Goal: Use online tool/utility: Utilize a website feature to perform a specific function

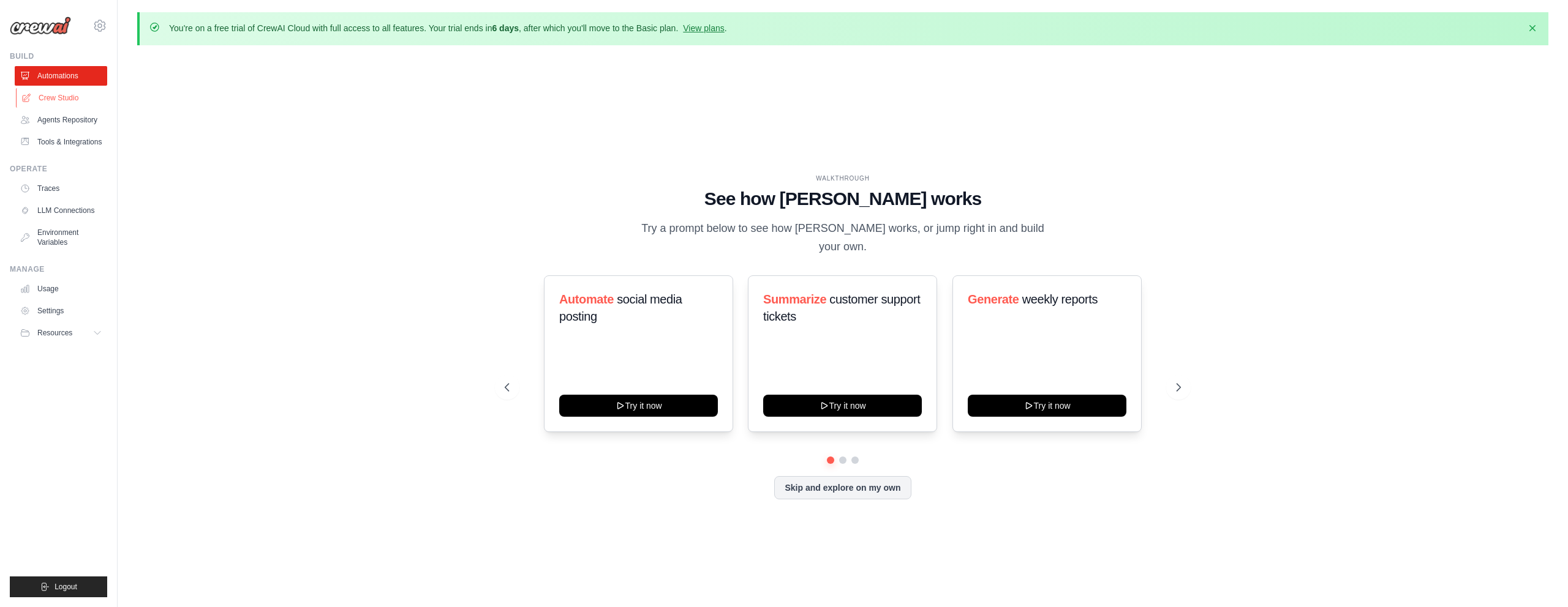
click at [87, 104] on link "Crew Studio" at bounding box center [62, 98] width 93 height 20
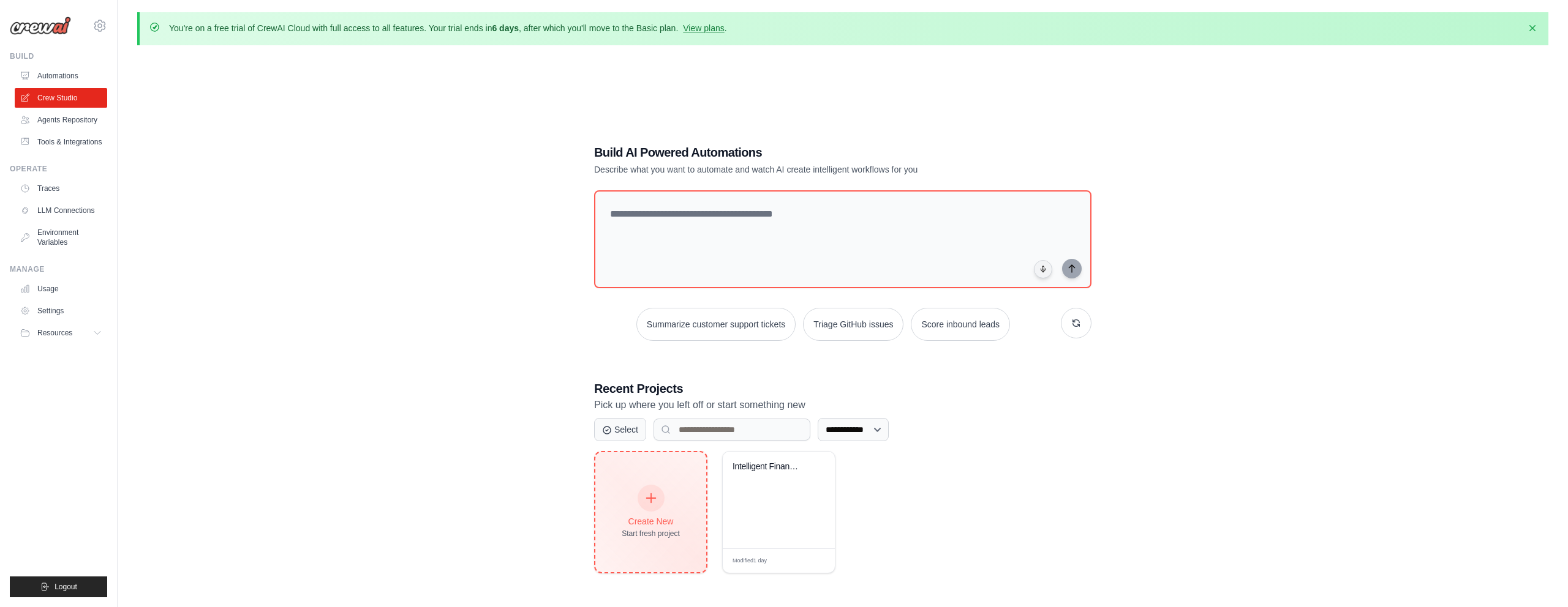
scroll to position [67, 0]
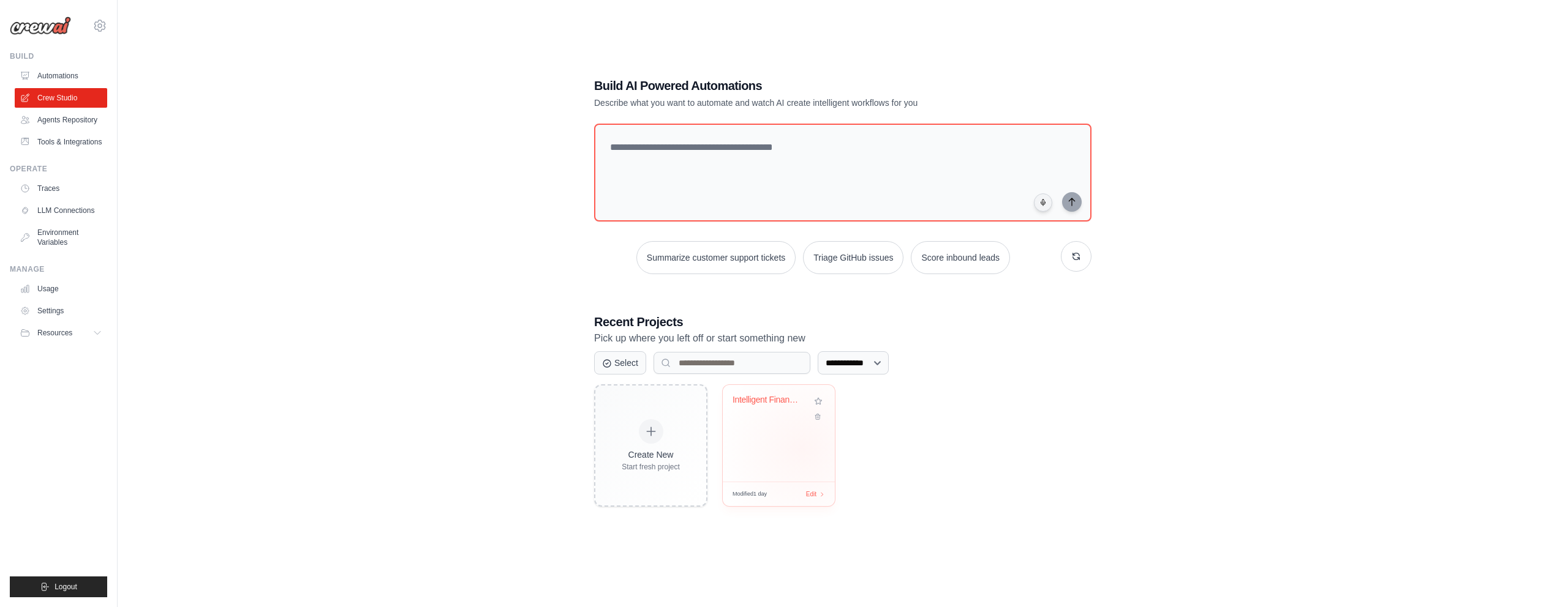
click at [803, 447] on div "Intelligent Financial Assistant" at bounding box center [779, 433] width 113 height 97
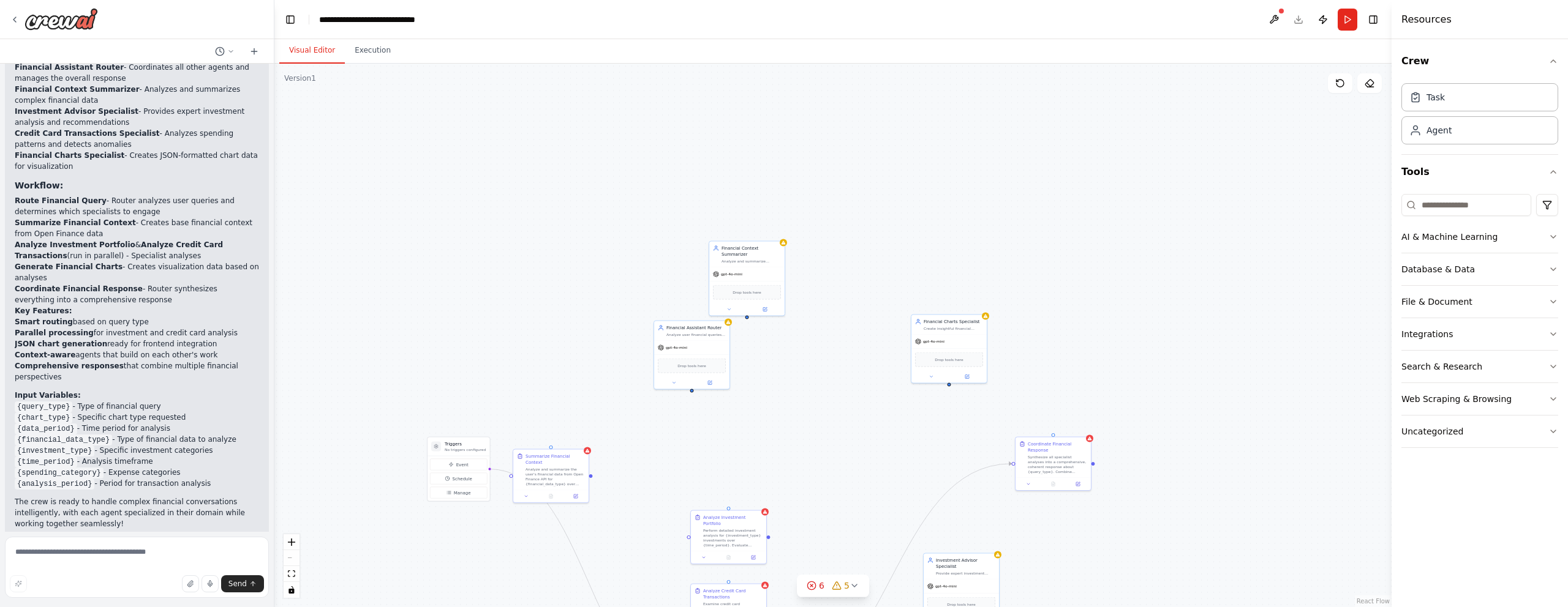
scroll to position [1652, 0]
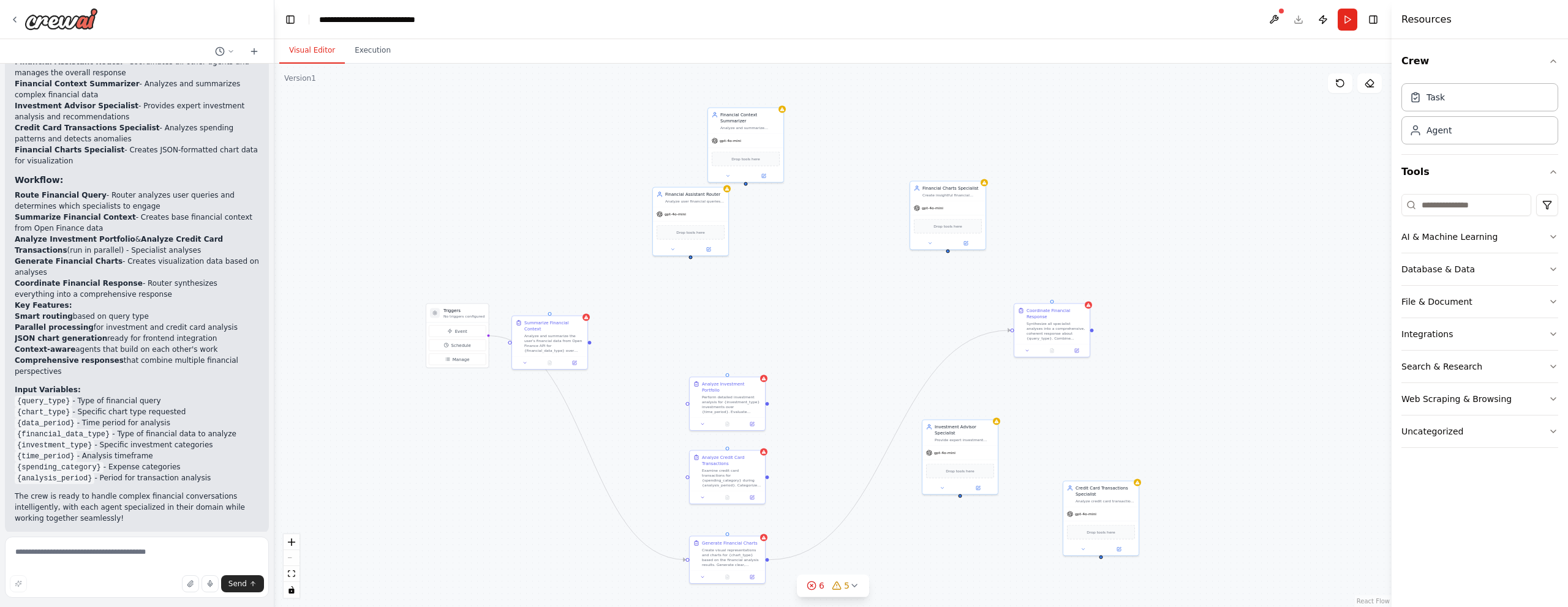
drag, startPoint x: 594, startPoint y: 314, endPoint x: 591, endPoint y: 231, distance: 83.1
click at [591, 231] on div ".deletable-edge-delete-btn { width: 20px; height: 20px; border: 0px solid #ffff…" at bounding box center [833, 336] width 1118 height 544
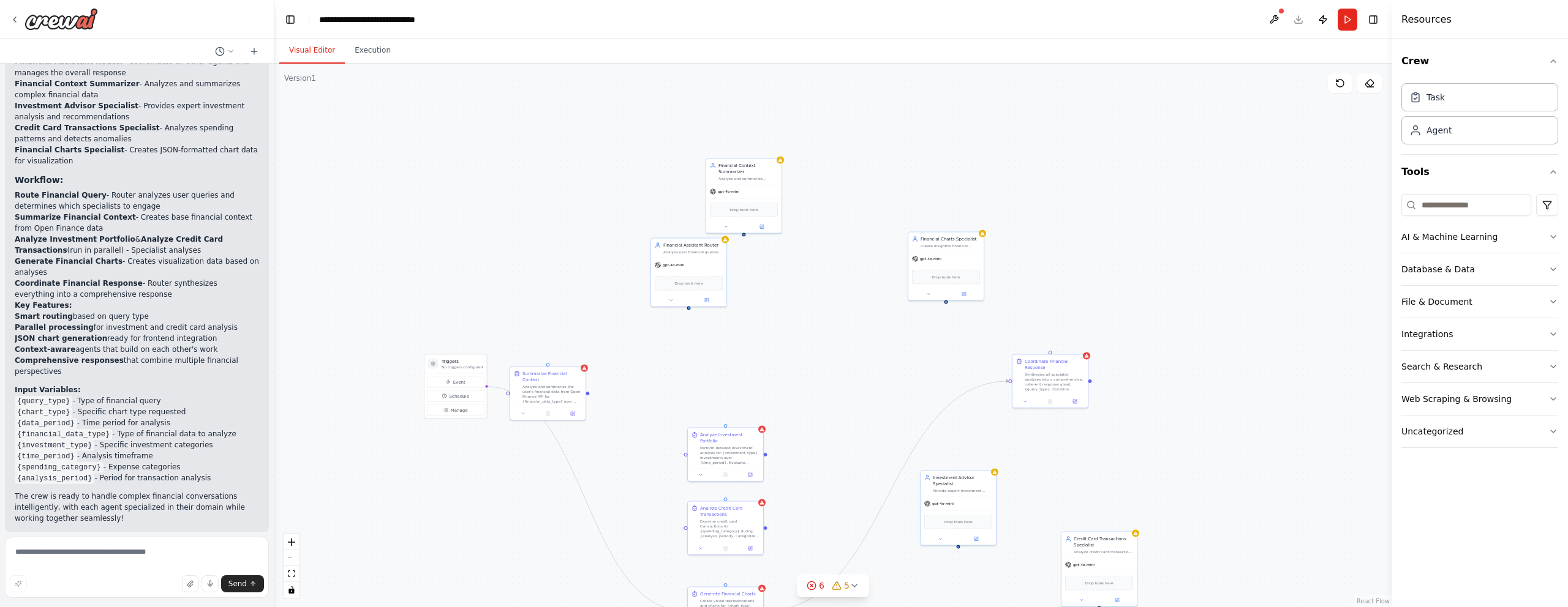
click at [540, 271] on div ".deletable-edge-delete-btn { width: 20px; height: 20px; border: 0px solid #ffff…" at bounding box center [833, 336] width 1118 height 544
drag, startPoint x: 547, startPoint y: 376, endPoint x: 549, endPoint y: 246, distance: 130.0
click at [549, 254] on div "Summarize Financial Context Analyze and summarize the user's financial data fro…" at bounding box center [552, 269] width 59 height 33
drag, startPoint x: 609, startPoint y: 388, endPoint x: 609, endPoint y: 262, distance: 126.0
click at [609, 262] on div ".deletable-edge-delete-btn { width: 20px; height: 20px; border: 0px solid #ffff…" at bounding box center [833, 336] width 1118 height 544
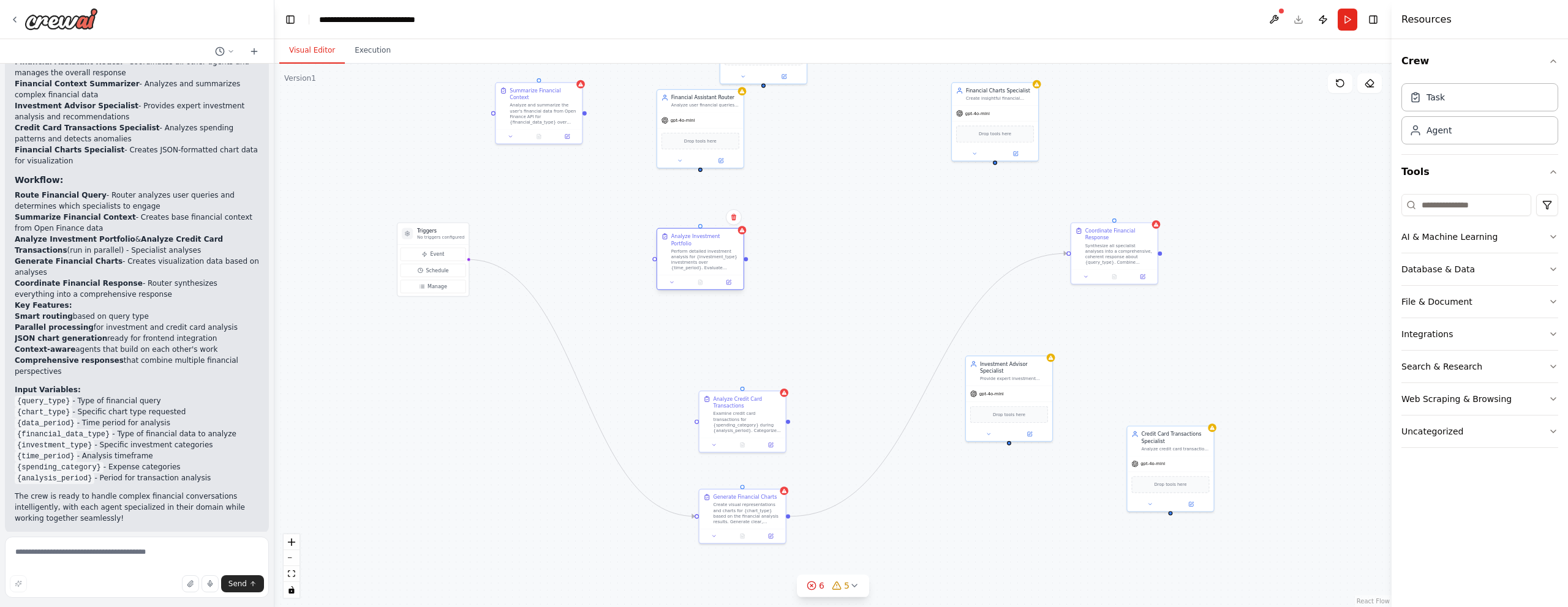
drag, startPoint x: 747, startPoint y: 320, endPoint x: 701, endPoint y: 238, distance: 94.0
click at [701, 249] on div "Perform detailed investment analysis for {investment_type} investments over {ti…" at bounding box center [705, 260] width 68 height 23
drag, startPoint x: 743, startPoint y: 414, endPoint x: 693, endPoint y: 323, distance: 103.8
click at [693, 323] on div "Examine credit card transactions for {spending_category} during {analysis_perio…" at bounding box center [697, 330] width 68 height 23
drag, startPoint x: 741, startPoint y: 504, endPoint x: 691, endPoint y: 404, distance: 111.8
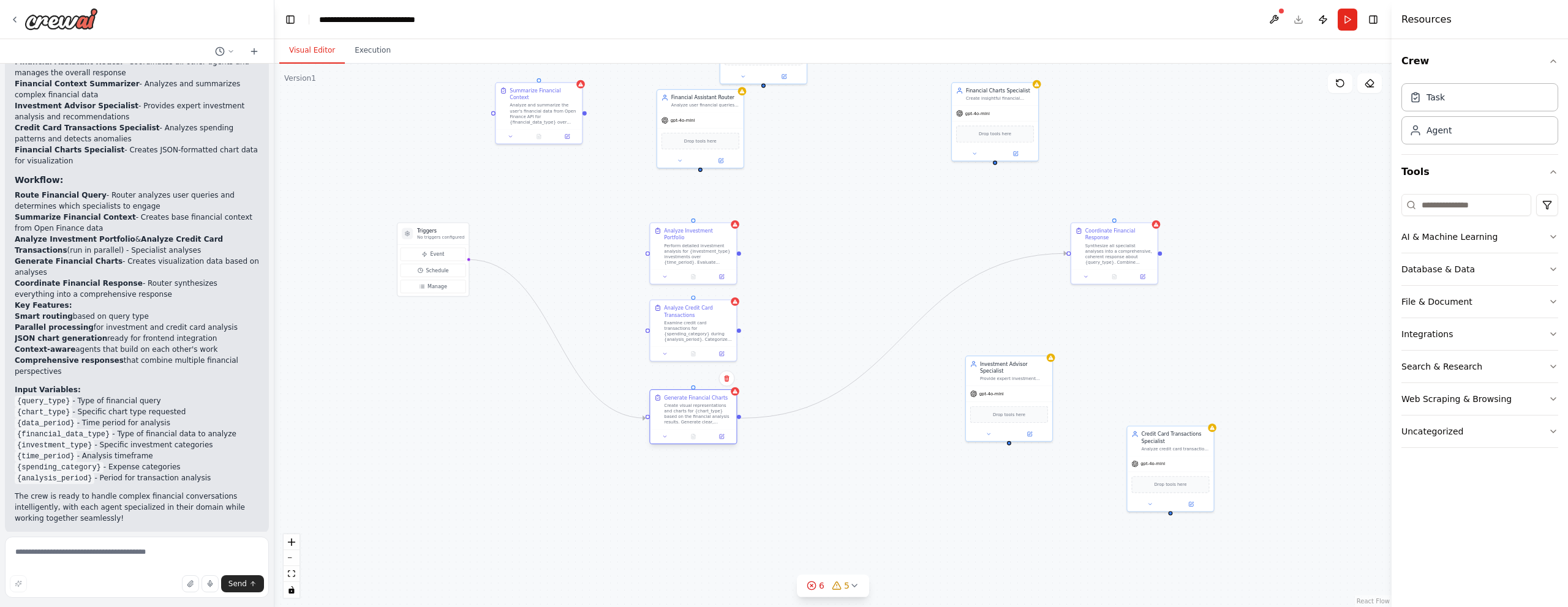
click at [691, 404] on div "Create visual representations and charts for {chart_type} based on the financia…" at bounding box center [697, 414] width 68 height 23
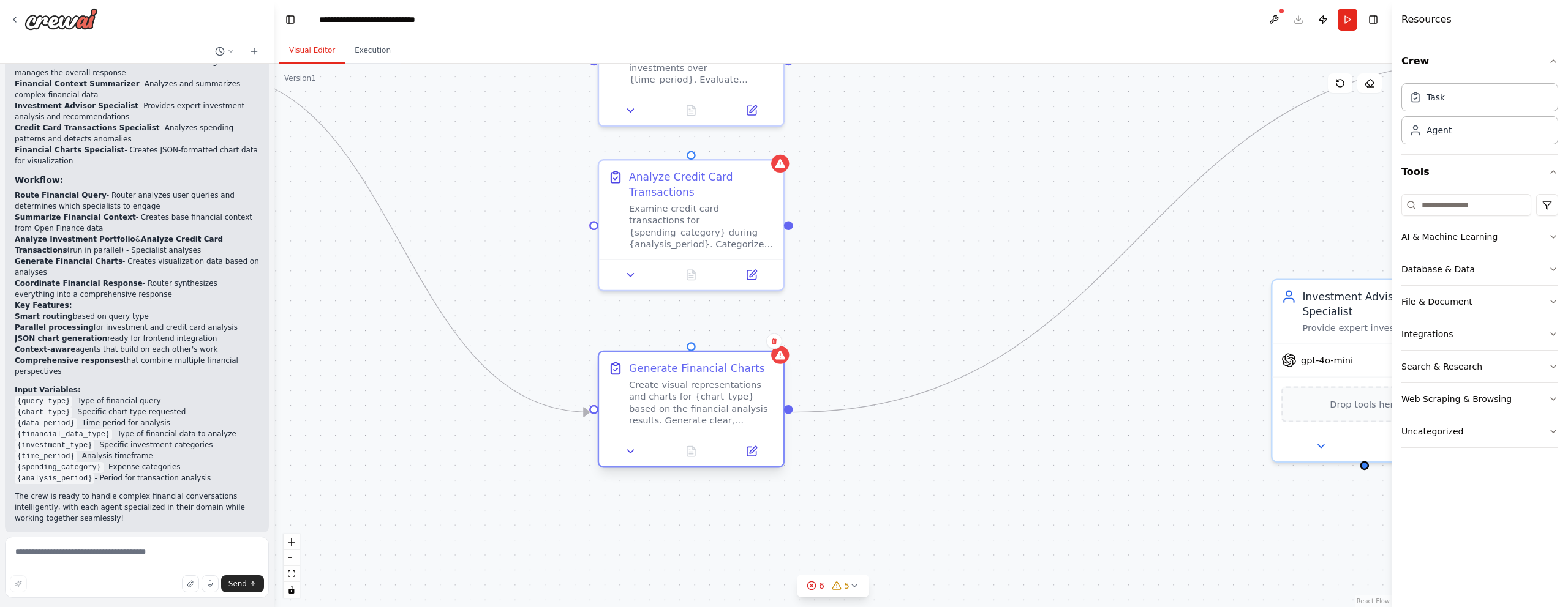
click at [712, 419] on div "Create visual representations and charts for {chart_type} based on the financia…" at bounding box center [701, 403] width 145 height 47
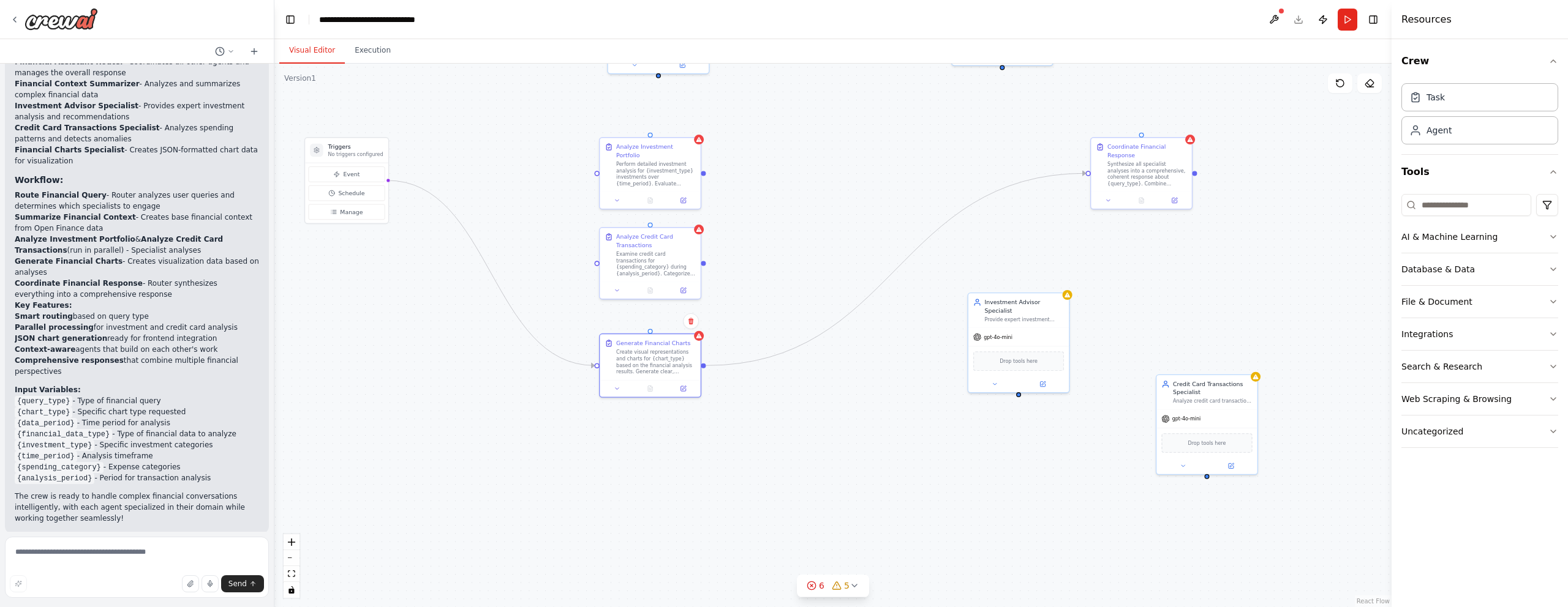
drag, startPoint x: 877, startPoint y: 405, endPoint x: 773, endPoint y: 333, distance: 126.5
click at [773, 333] on div ".deletable-edge-delete-btn { width: 20px; height: 20px; border: 0px solid #ffff…" at bounding box center [833, 336] width 1118 height 544
drag, startPoint x: 1144, startPoint y: 177, endPoint x: 823, endPoint y: 369, distance: 374.0
click at [823, 369] on div "Synthesize all specialist analyses into a comprehensive, coherent response abou…" at bounding box center [828, 362] width 80 height 27
drag, startPoint x: 1042, startPoint y: 315, endPoint x: 510, endPoint y: 417, distance: 541.7
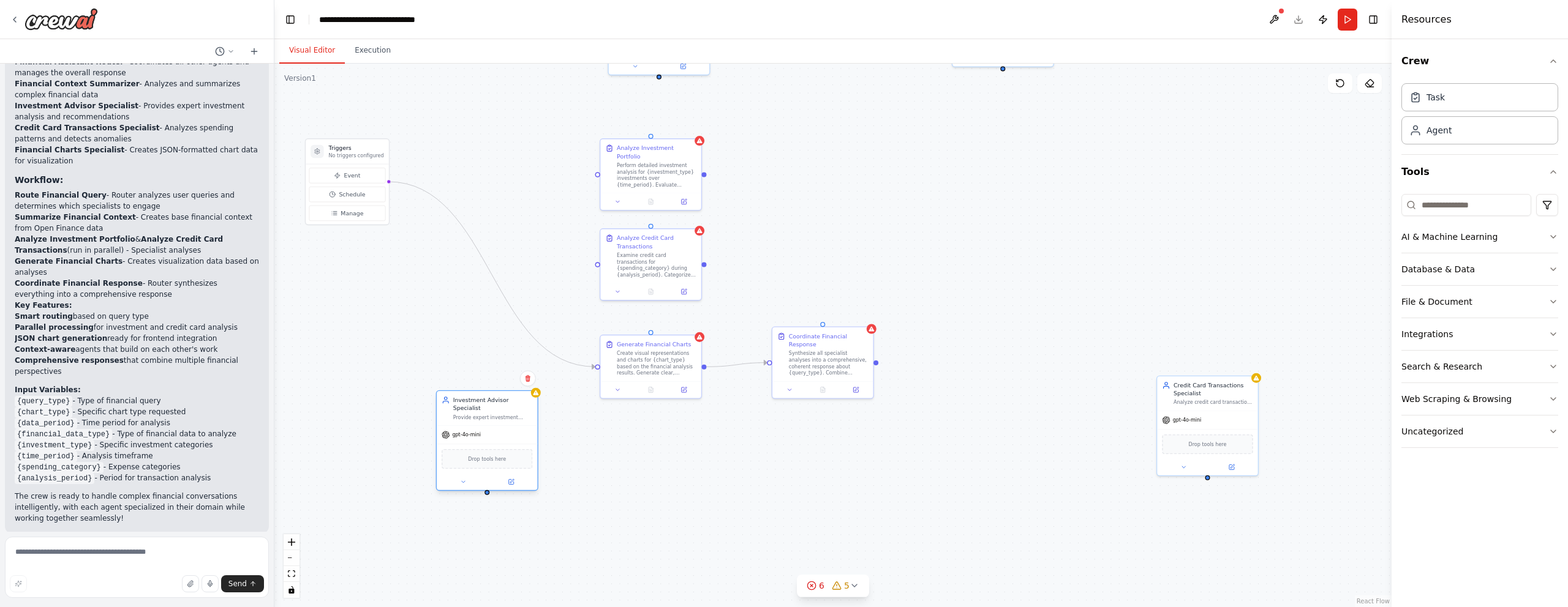
click at [510, 417] on div "Investment Advisor Specialist Provide expert investment analysis and recommenda…" at bounding box center [493, 408] width 80 height 25
drag, startPoint x: 651, startPoint y: 330, endPoint x: 493, endPoint y: 483, distance: 219.9
click at [493, 297] on div "Triggers No triggers configured Event Schedule Manage Financial Assistant Route…" at bounding box center [728, 115] width 746 height 363
drag, startPoint x: 650, startPoint y: 332, endPoint x: 482, endPoint y: 486, distance: 227.9
click at [482, 297] on div "Triggers No triggers configured Event Schedule Manage Financial Assistant Route…" at bounding box center [728, 115] width 746 height 363
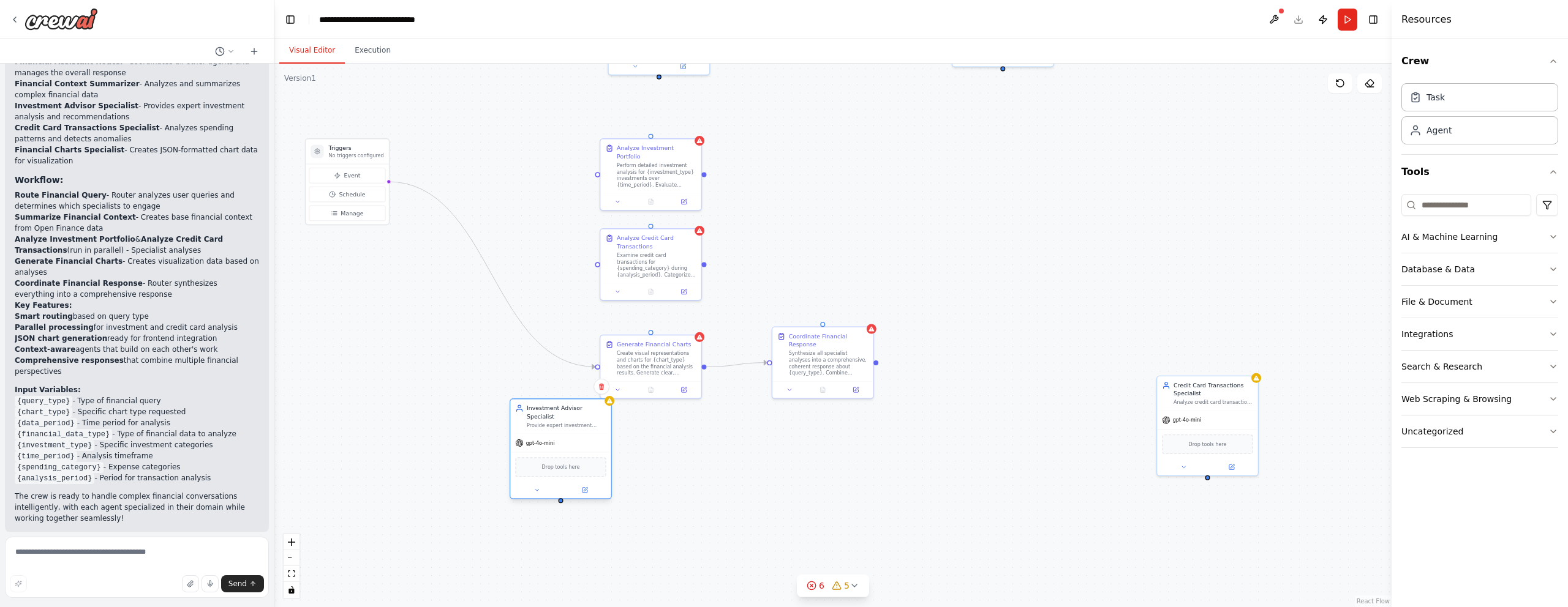
drag, startPoint x: 510, startPoint y: 411, endPoint x: 586, endPoint y: 420, distance: 76.5
click at [586, 420] on div "Investment Advisor Specialist Provide expert investment analysis and recommenda…" at bounding box center [566, 416] width 80 height 25
drag, startPoint x: 675, startPoint y: 351, endPoint x: 663, endPoint y: 541, distance: 190.4
click at [663, 545] on div "Create visual representations and charts for {chart_type} based on the financia…" at bounding box center [649, 558] width 80 height 27
drag, startPoint x: 573, startPoint y: 423, endPoint x: 643, endPoint y: 425, distance: 70.0
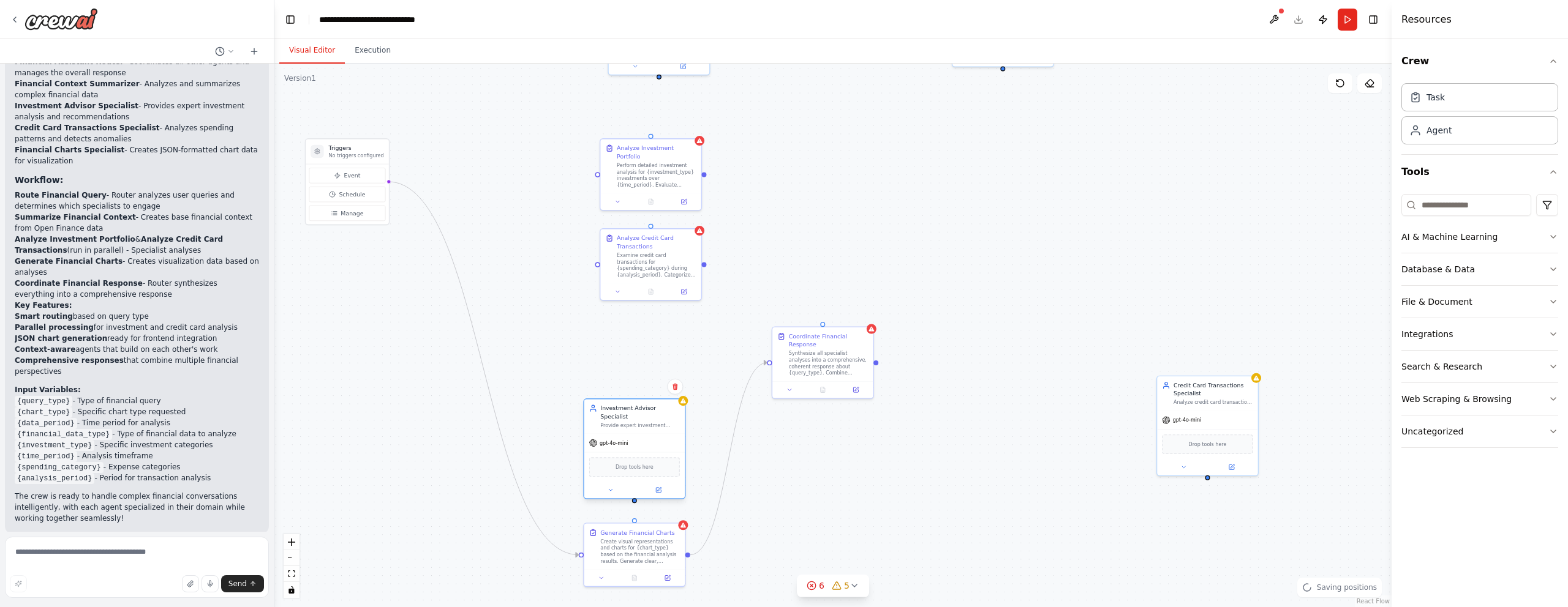
click at [643, 425] on div "Provide expert investment analysis and recommendations based on user's financia…" at bounding box center [640, 425] width 80 height 7
drag, startPoint x: 820, startPoint y: 366, endPoint x: 819, endPoint y: 555, distance: 189.0
click at [819, 555] on div "Synthesize all specialist analyses into a comprehensive, coherent response abou…" at bounding box center [828, 550] width 80 height 27
click at [822, 542] on div "Synthesize all specialist analyses into a comprehensive, coherent response abou…" at bounding box center [828, 550] width 80 height 27
drag, startPoint x: 1197, startPoint y: 417, endPoint x: 810, endPoint y: 440, distance: 387.7
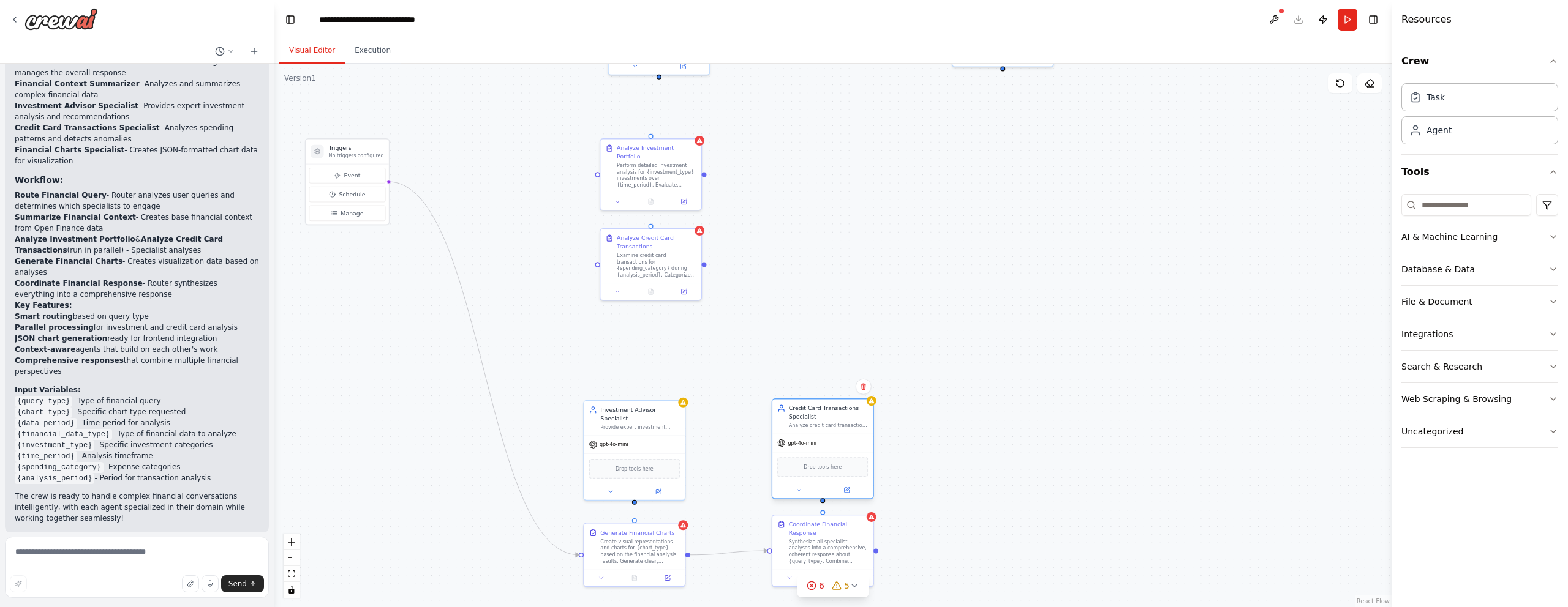
click at [811, 440] on span "gpt-4o-mini" at bounding box center [802, 443] width 29 height 7
click at [1513, 297] on button "File & Document" at bounding box center [1479, 302] width 157 height 32
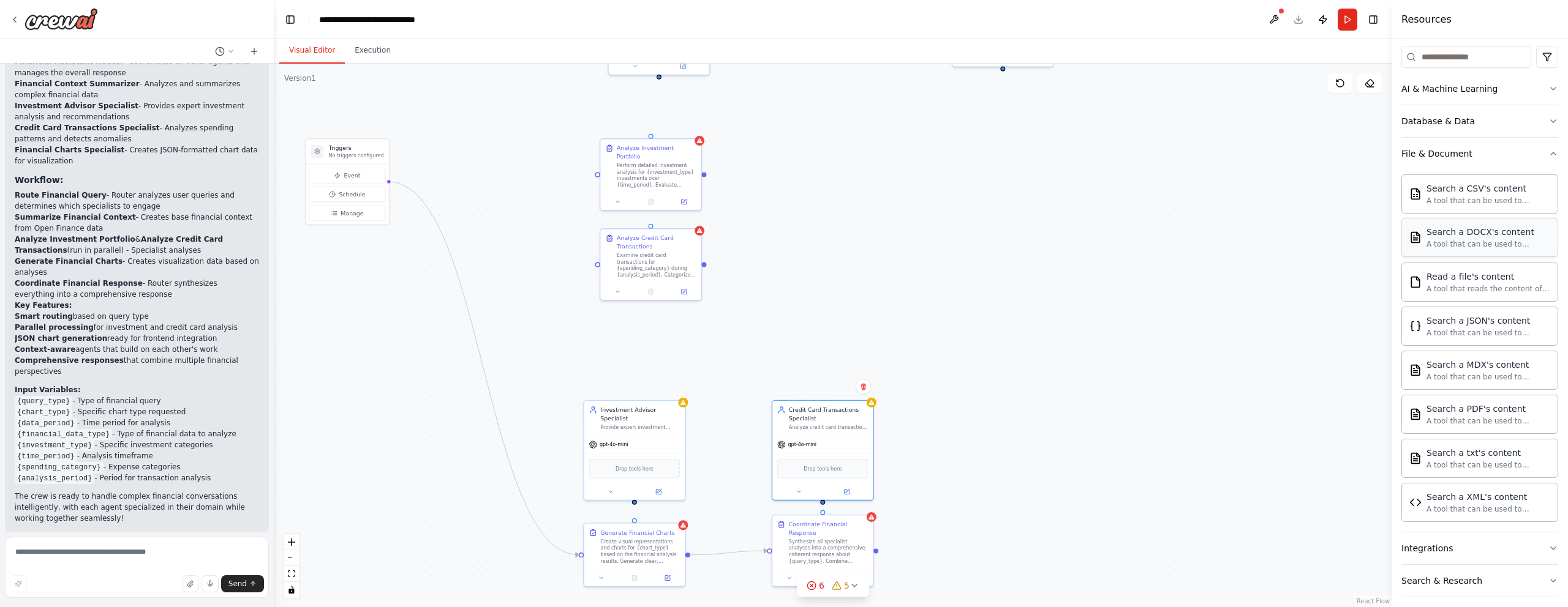
scroll to position [149, 0]
click at [1441, 146] on div "File & Document" at bounding box center [1437, 152] width 71 height 12
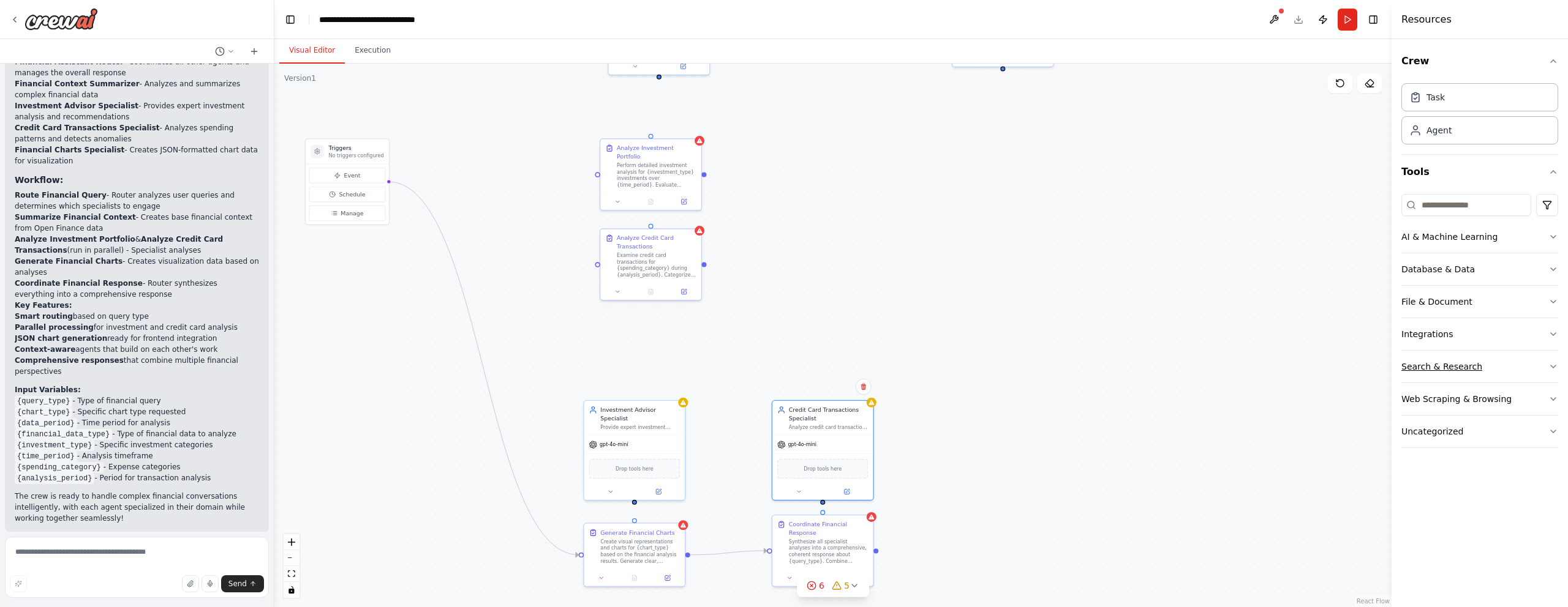
click at [1474, 353] on button "Search & Research" at bounding box center [1479, 366] width 157 height 32
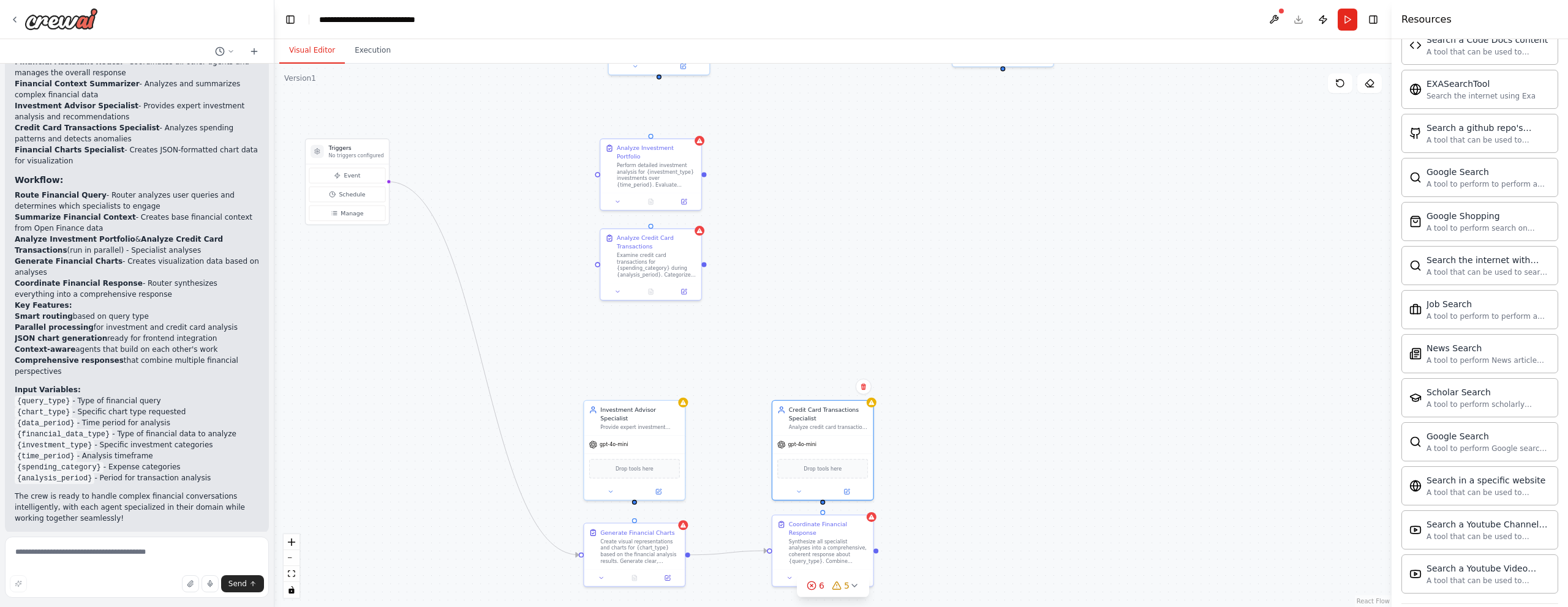
scroll to position [407, 0]
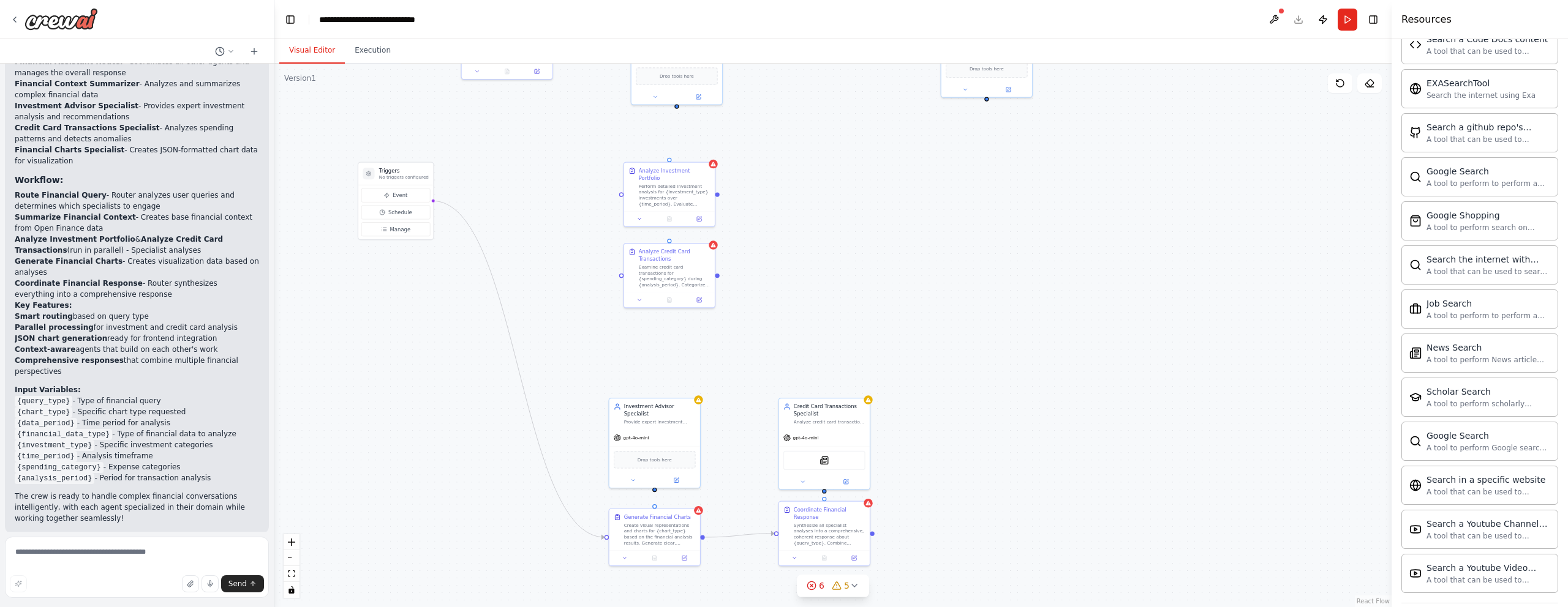
drag, startPoint x: 838, startPoint y: 383, endPoint x: 825, endPoint y: 305, distance: 79.1
click at [825, 305] on div ".deletable-edge-delete-btn { width: 20px; height: 20px; border: 0px solid #ffff…" at bounding box center [833, 336] width 1118 height 544
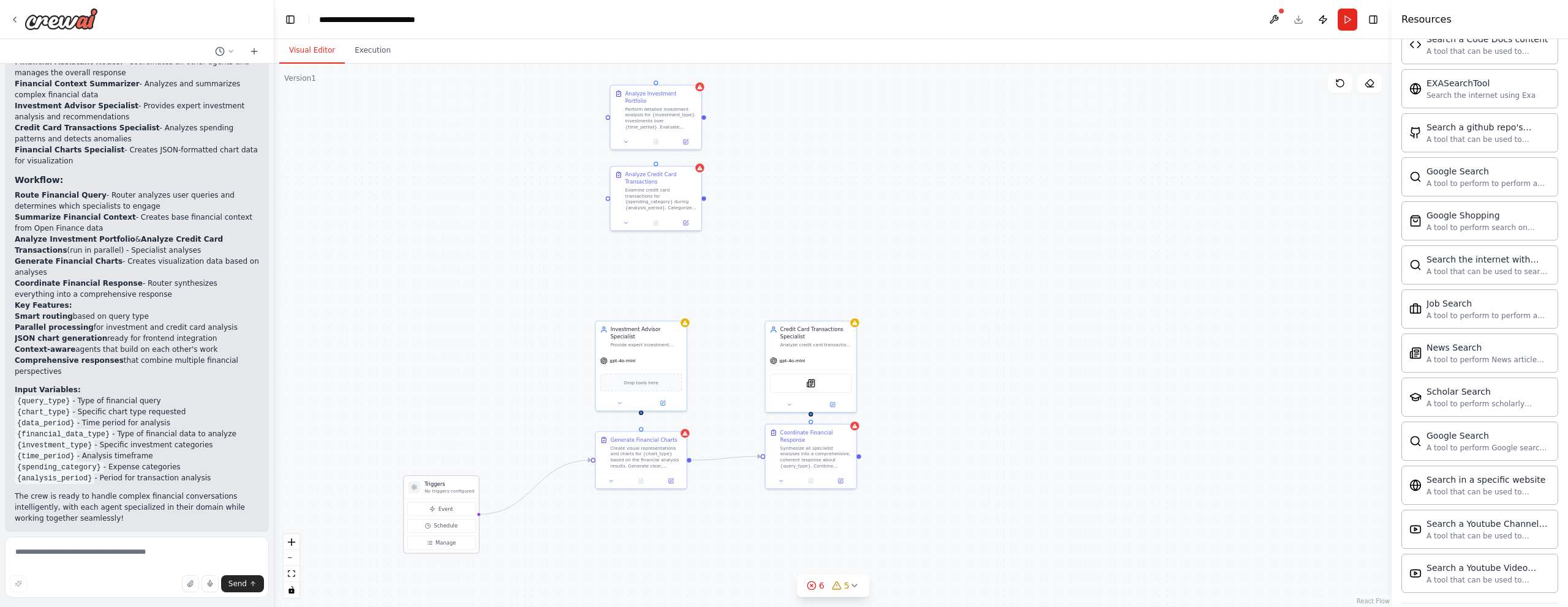
drag, startPoint x: 395, startPoint y: 91, endPoint x: 456, endPoint y: 484, distance: 397.7
click at [456, 484] on h3 "Triggers" at bounding box center [449, 484] width 49 height 7
drag, startPoint x: 478, startPoint y: 512, endPoint x: 472, endPoint y: 464, distance: 48.4
click at [472, 464] on div ".deletable-edge-delete-btn { width: 20px; height: 20px; border: 0px solid #ffff…" at bounding box center [833, 336] width 1118 height 544
drag, startPoint x: 451, startPoint y: 484, endPoint x: 451, endPoint y: 430, distance: 54.0
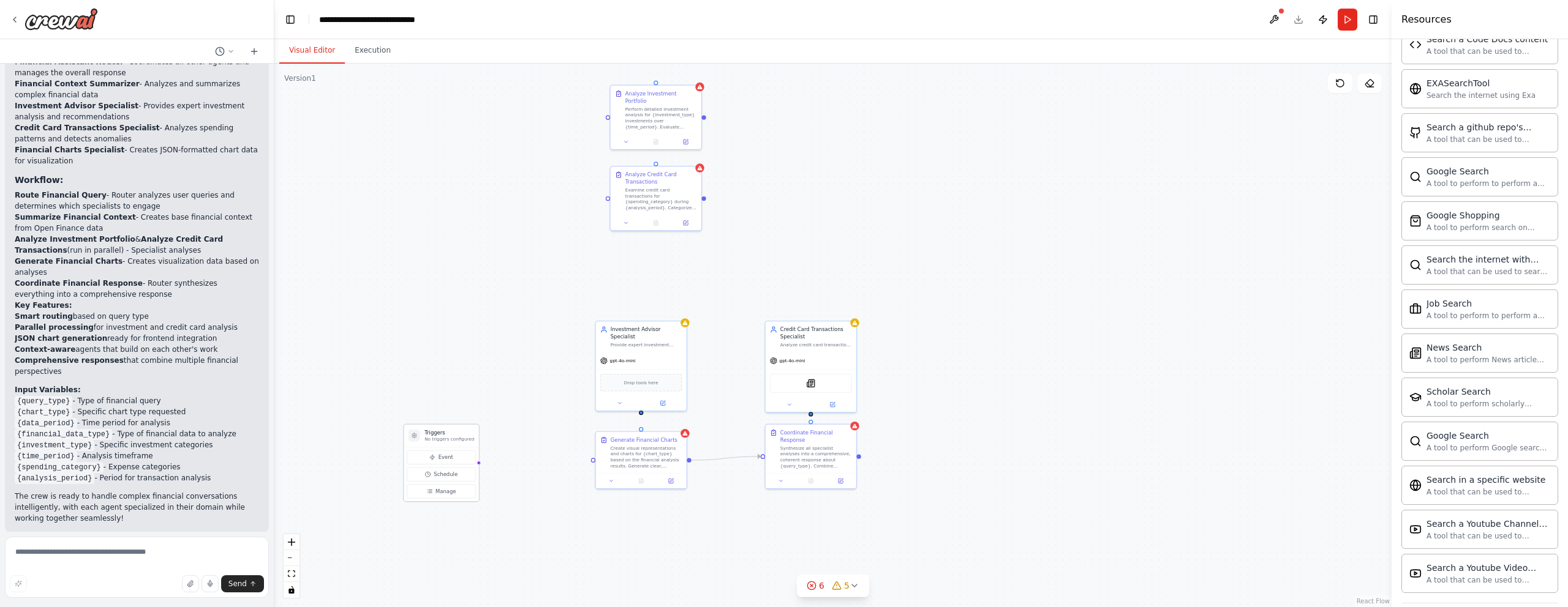
click at [451, 430] on h3 "Triggers" at bounding box center [449, 432] width 49 height 7
drag, startPoint x: 477, startPoint y: 462, endPoint x: 594, endPoint y: 461, distance: 117.0
click at [594, 228] on div "Triggers No triggers configured Event Schedule Manage Financial Assistant Route…" at bounding box center [725, 64] width 673 height 328
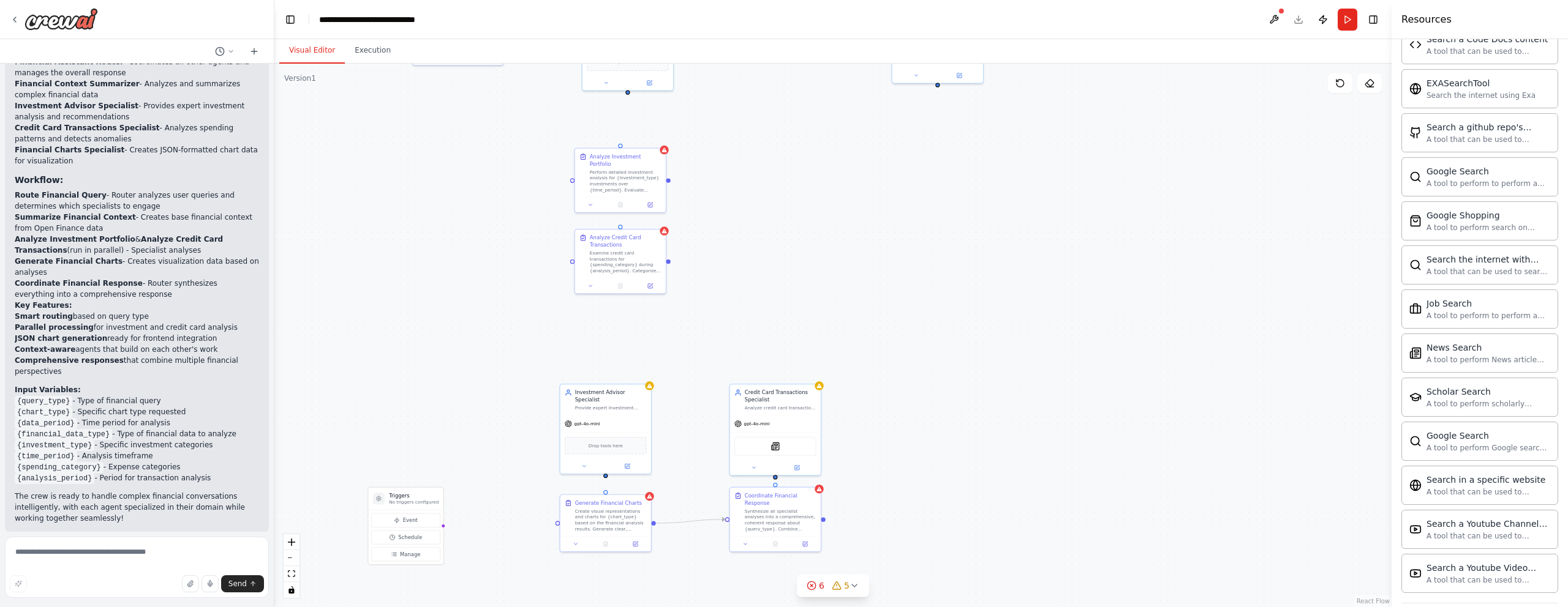
drag, startPoint x: 811, startPoint y: 203, endPoint x: 775, endPoint y: 264, distance: 70.8
click at [775, 264] on div ".deletable-edge-delete-btn { width: 20px; height: 20px; border: 0px solid #ffff…" at bounding box center [833, 336] width 1118 height 544
